Goal: Obtain resource: Download file/media

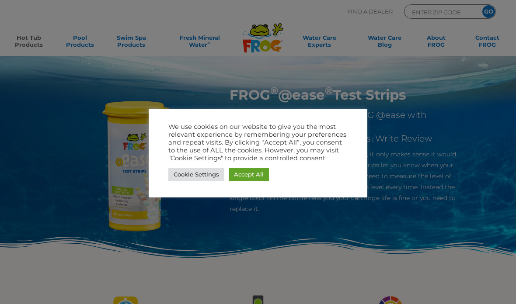
click at [256, 175] on link "Accept All" at bounding box center [249, 175] width 40 height 14
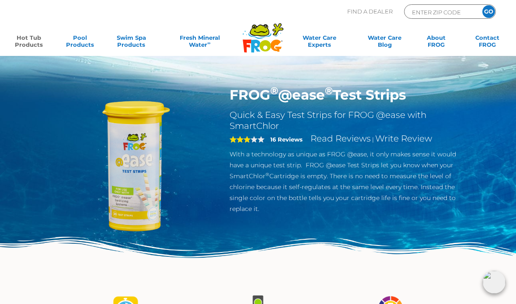
click at [34, 42] on link "Hot Tub Products" at bounding box center [29, 42] width 40 height 17
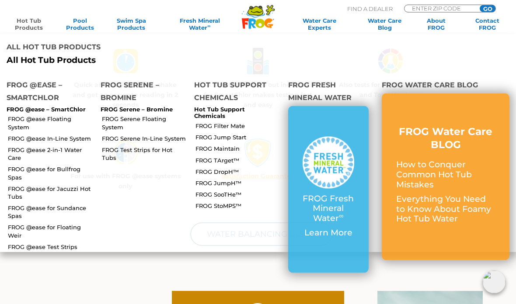
scroll to position [248, 0]
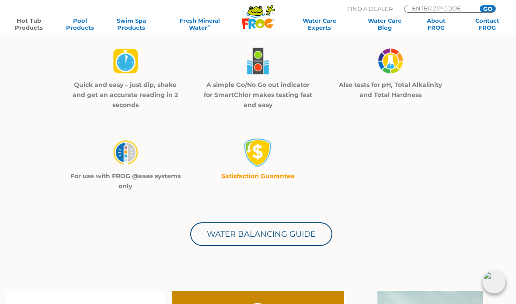
click at [311, 237] on link "Water Balancing Guide" at bounding box center [261, 235] width 142 height 24
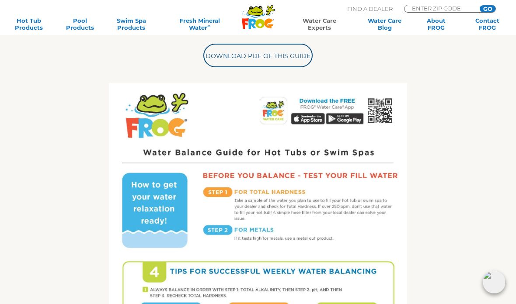
scroll to position [237, 0]
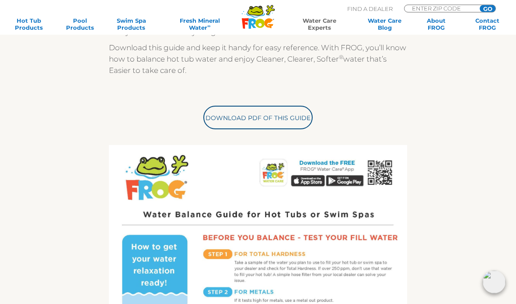
click at [292, 119] on link "Download PDF of this Guide" at bounding box center [257, 118] width 109 height 24
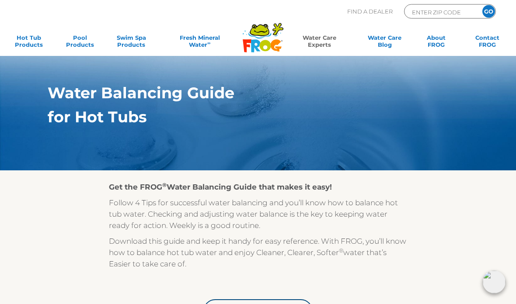
scroll to position [0, 0]
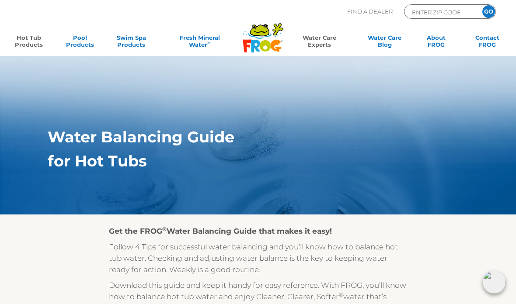
click at [30, 40] on link "Hot Tub Products" at bounding box center [29, 42] width 40 height 17
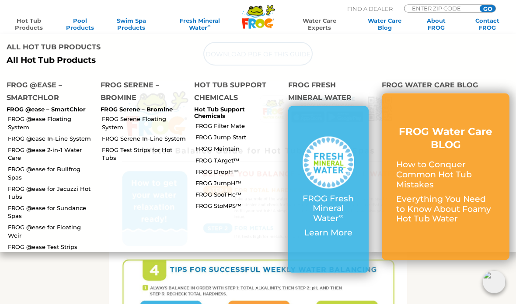
scroll to position [302, 0]
click at [115, 115] on link "FROG Serene Floating System" at bounding box center [145, 123] width 86 height 16
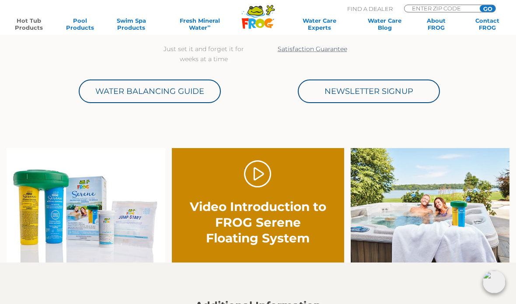
scroll to position [398, 0]
click at [420, 91] on link "Newsletter Signup" at bounding box center [369, 92] width 142 height 24
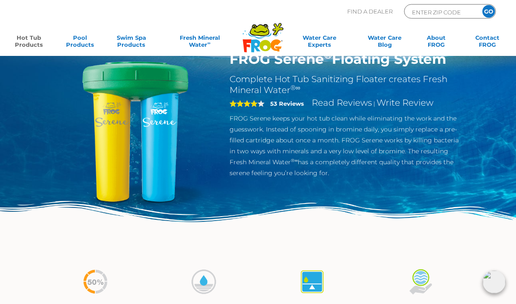
scroll to position [0, 0]
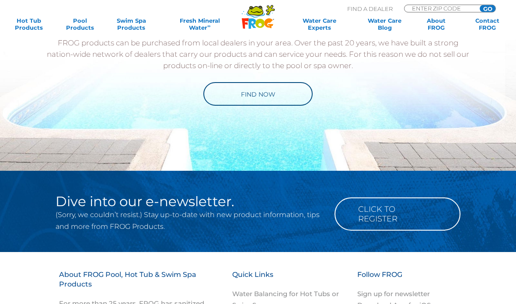
scroll to position [648, 0]
